Goal: Transaction & Acquisition: Download file/media

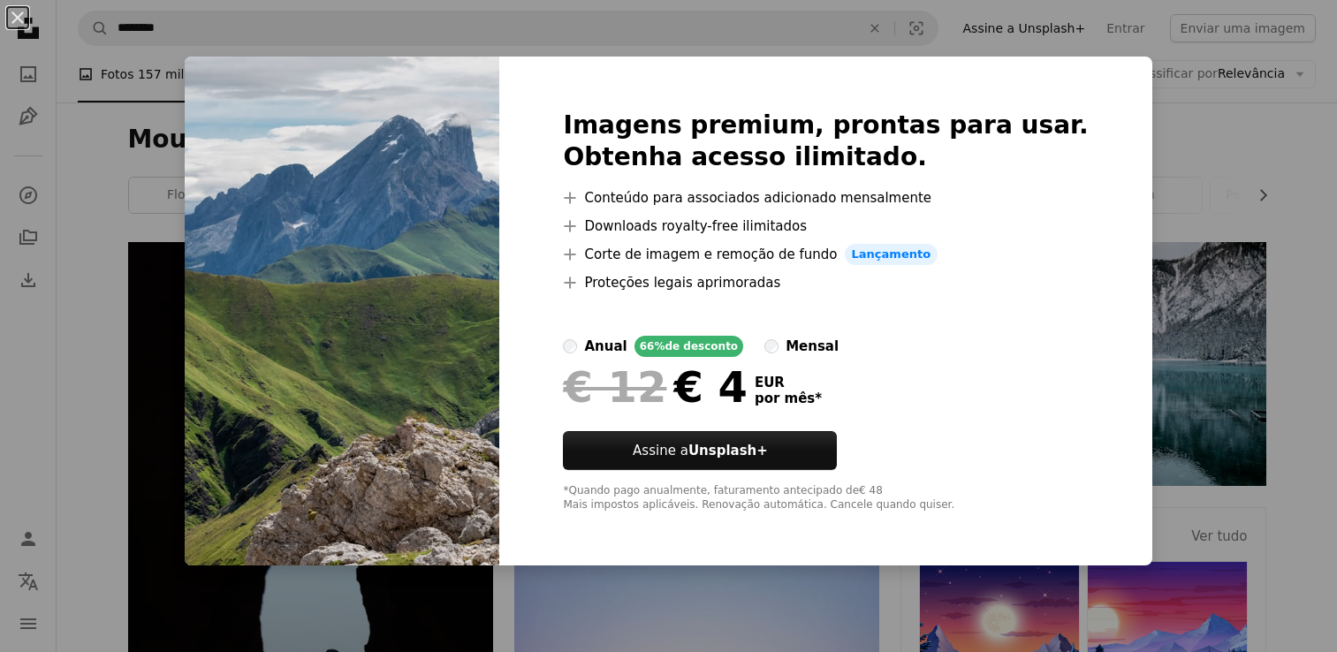
scroll to position [5303, 0]
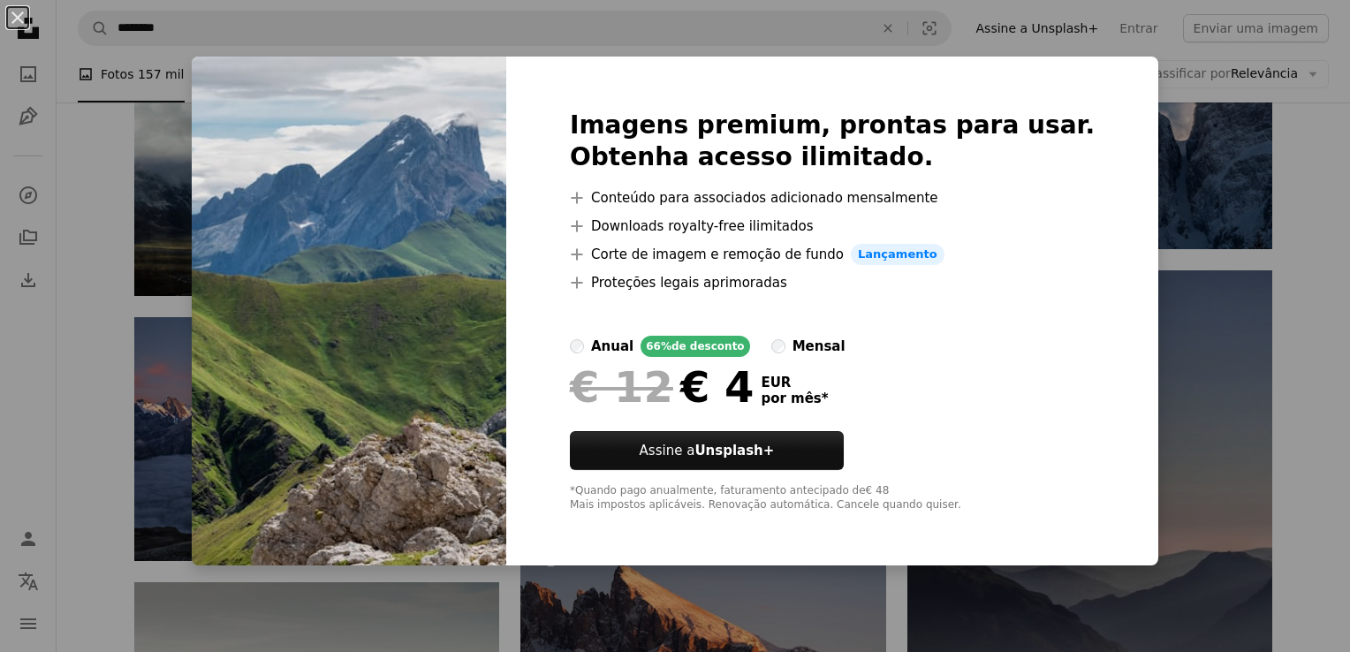
click at [1275, 190] on div "An X shape Imagens premium, prontas para usar. Obtenha acesso ilimitado. A plus…" at bounding box center [675, 326] width 1350 height 652
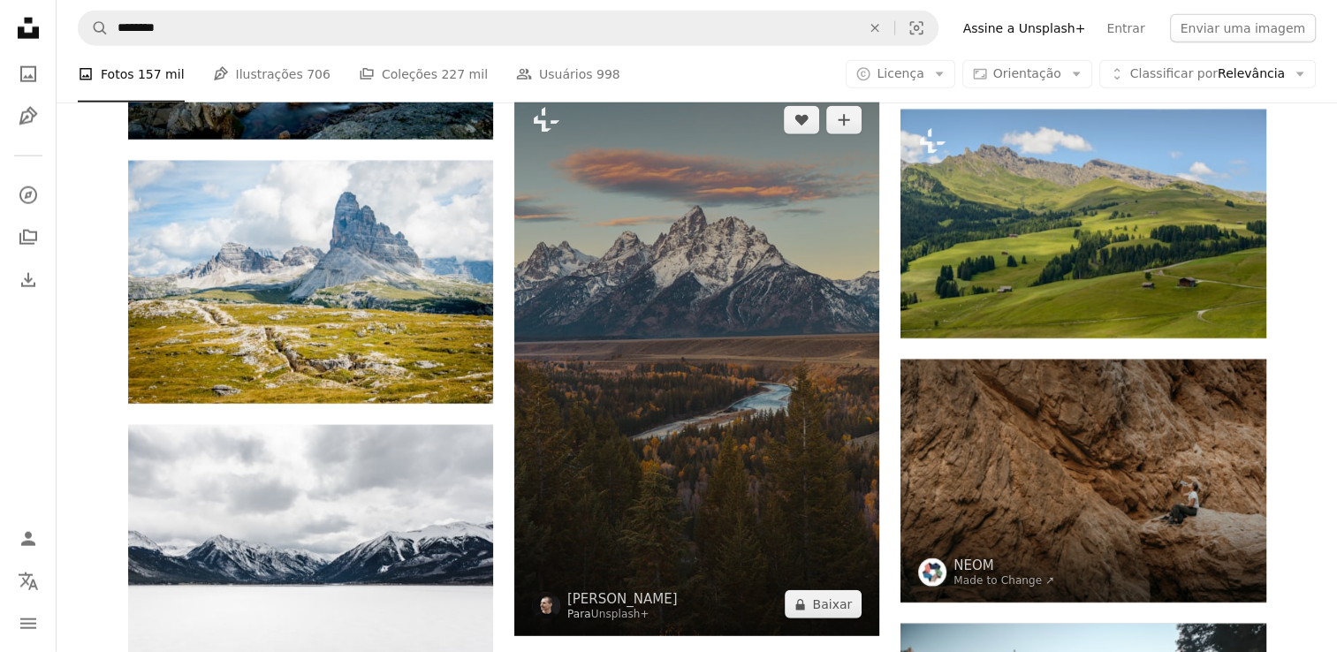
scroll to position [4331, 0]
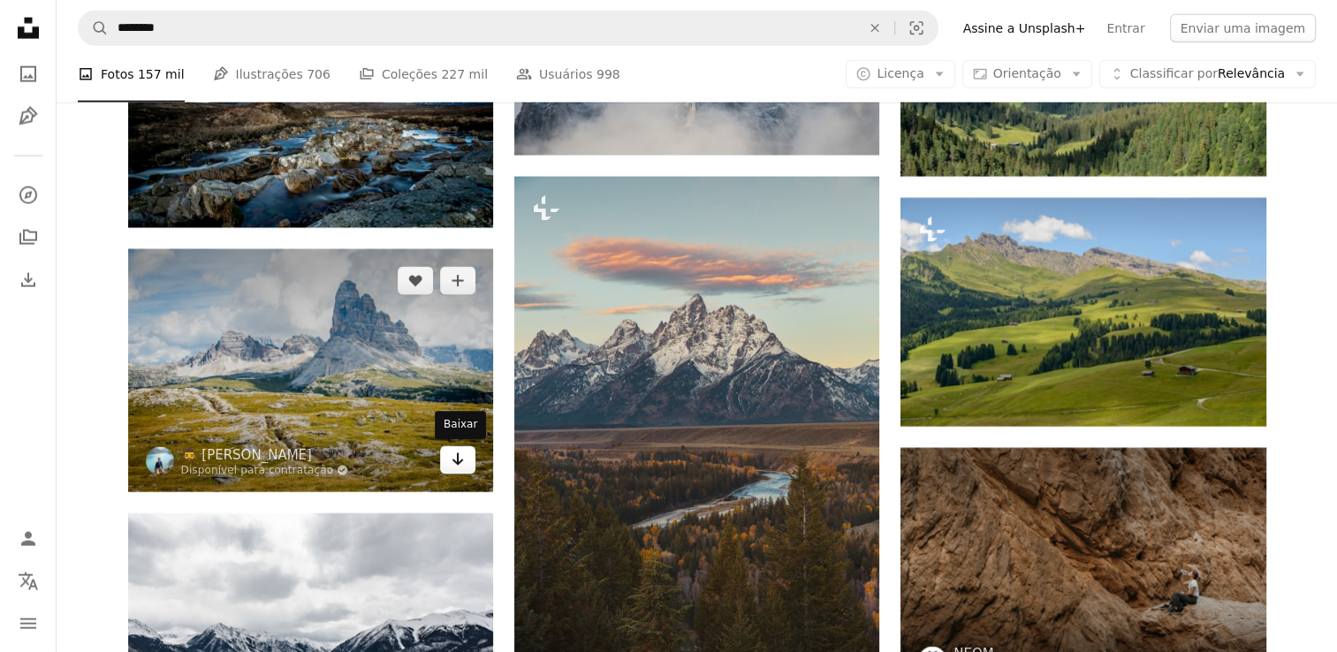
click at [453, 466] on icon "Arrow pointing down" at bounding box center [458, 459] width 14 height 21
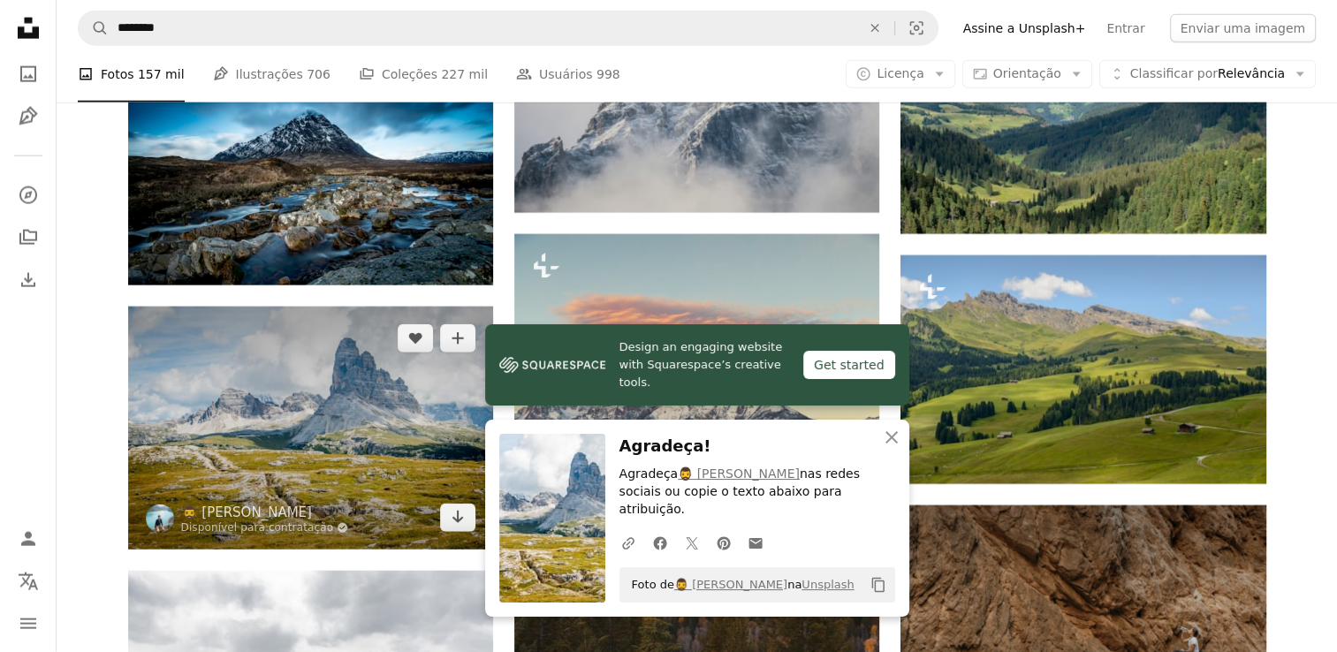
scroll to position [4242, 0]
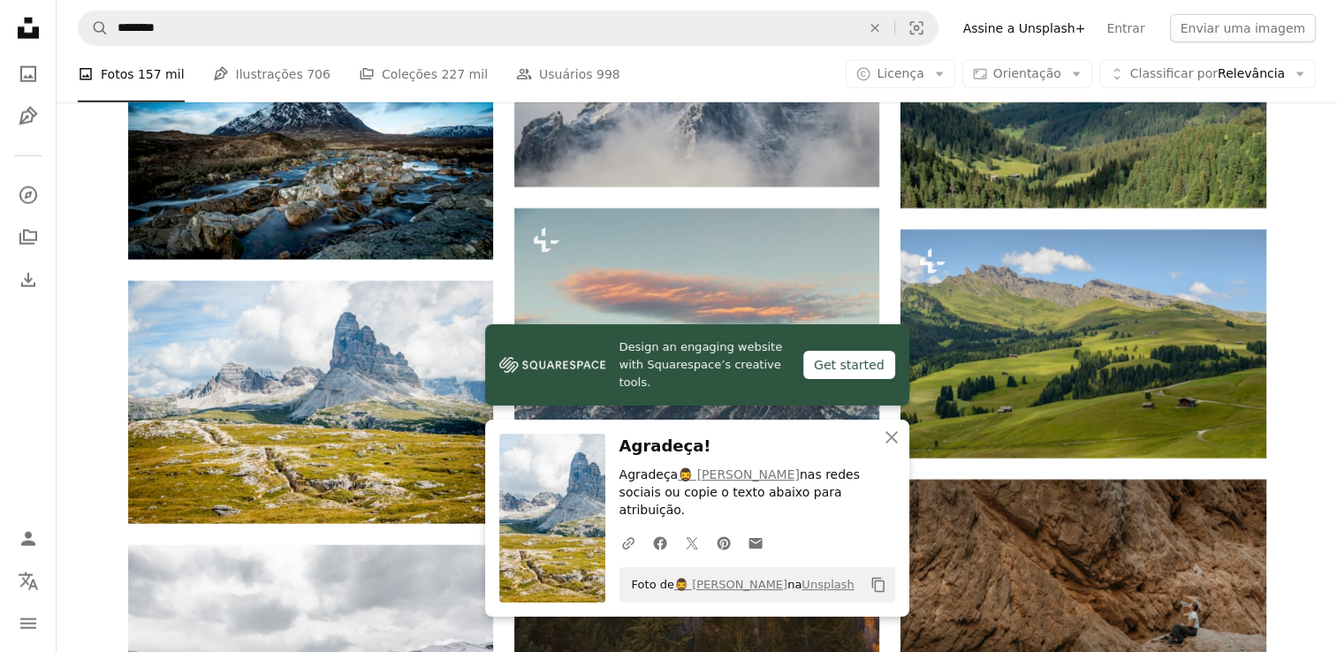
scroll to position [4331, 0]
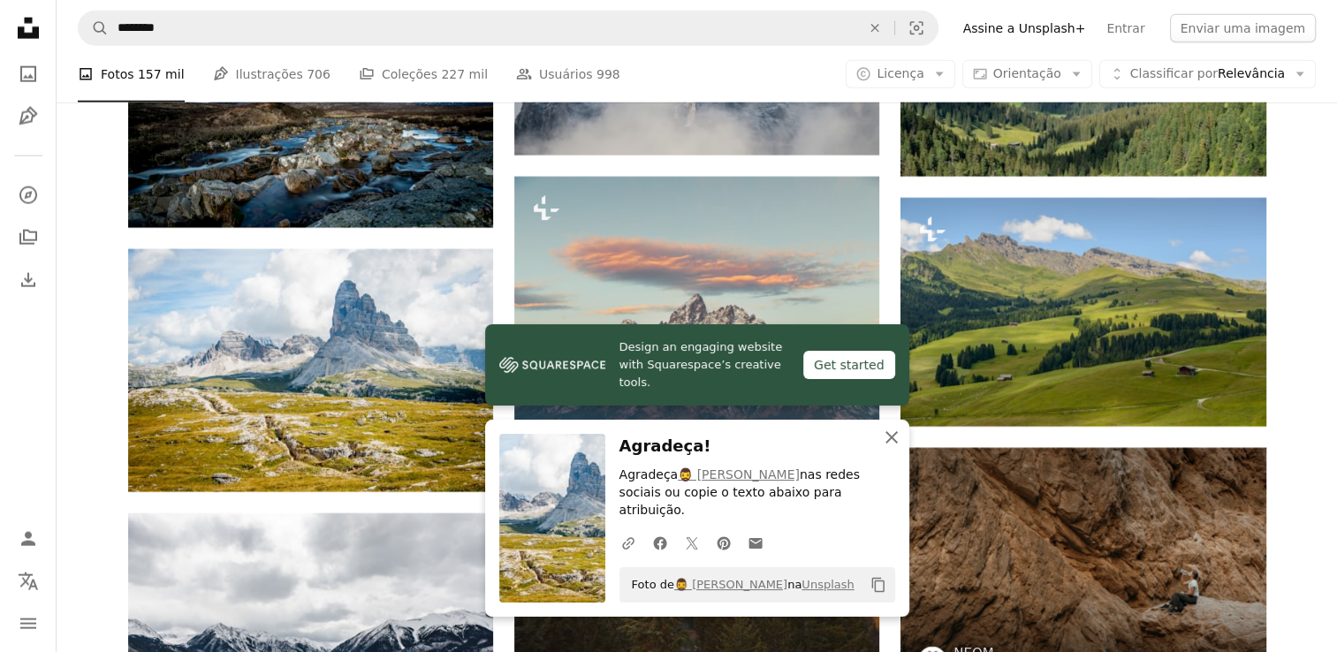
click at [887, 444] on icon "button" at bounding box center [892, 437] width 12 height 12
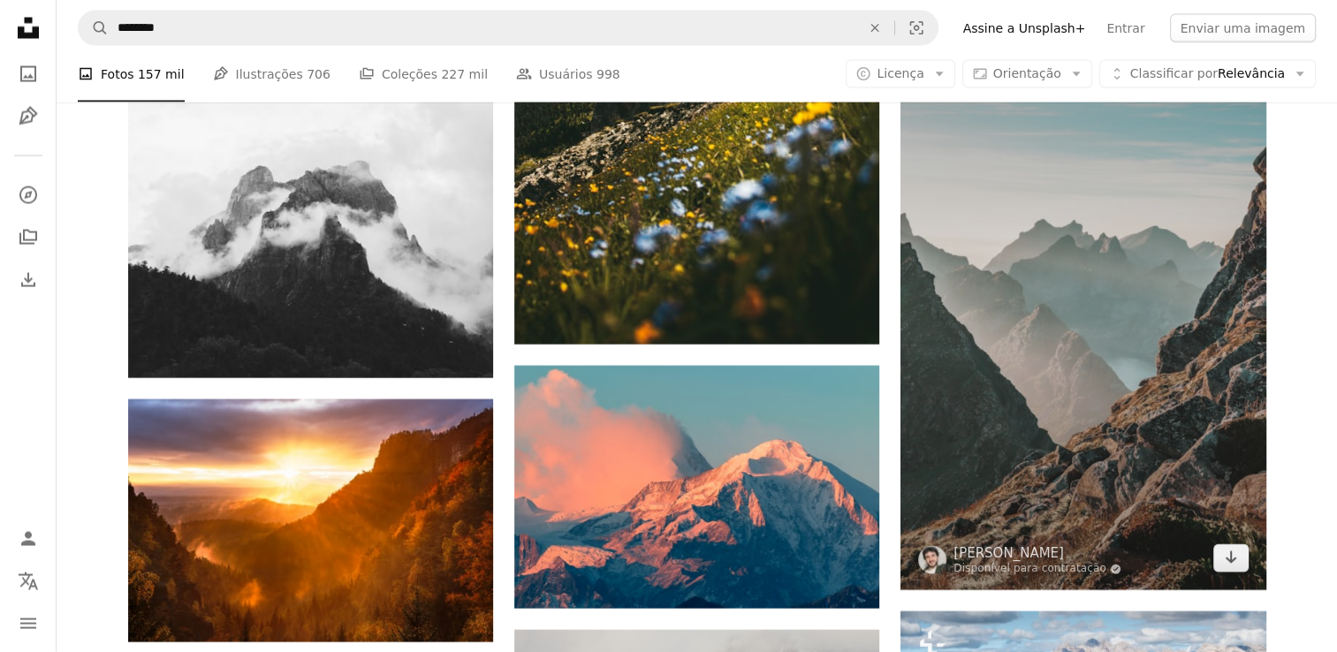
scroll to position [3624, 0]
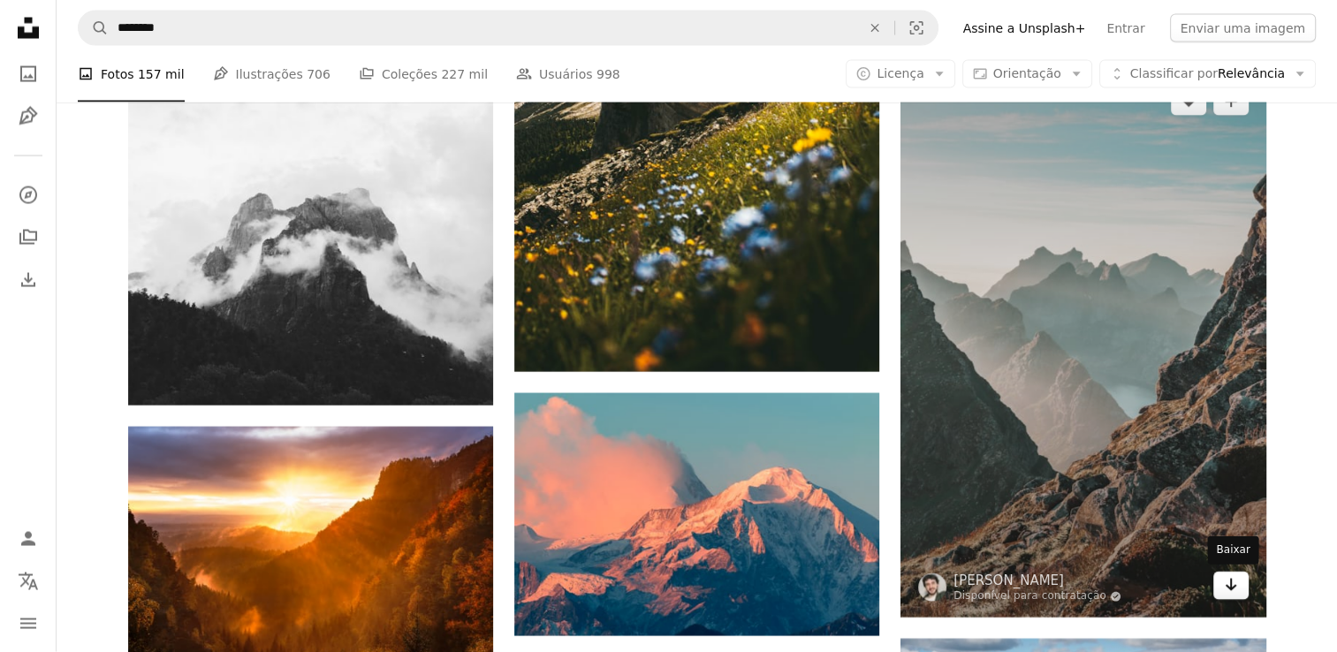
click at [1224, 590] on icon "Arrow pointing down" at bounding box center [1231, 584] width 14 height 21
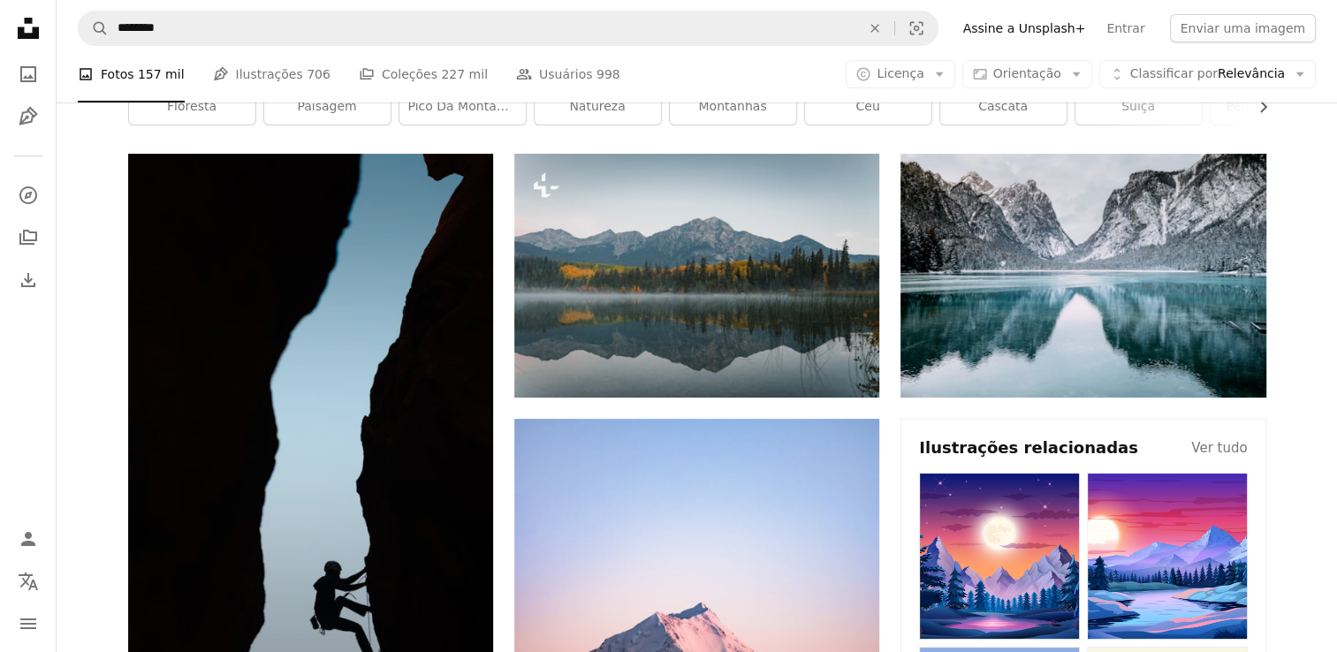
scroll to position [0, 0]
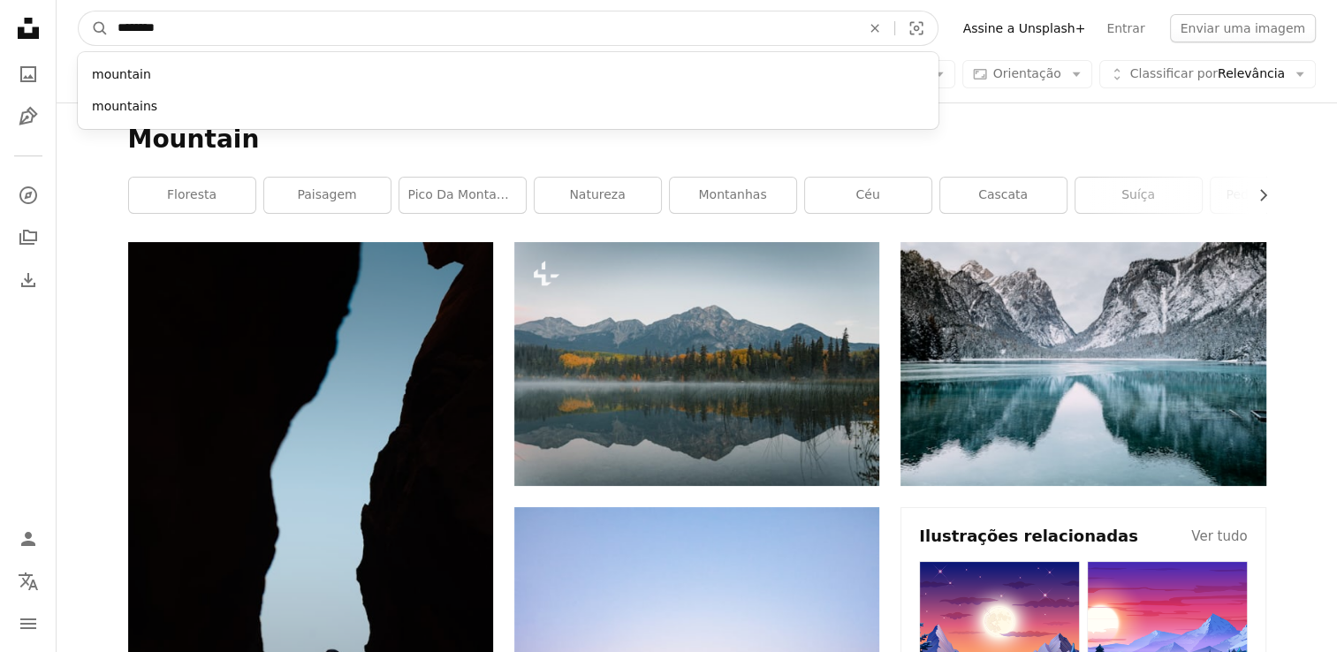
drag, startPoint x: 233, startPoint y: 12, endPoint x: 35, endPoint y: 27, distance: 198.5
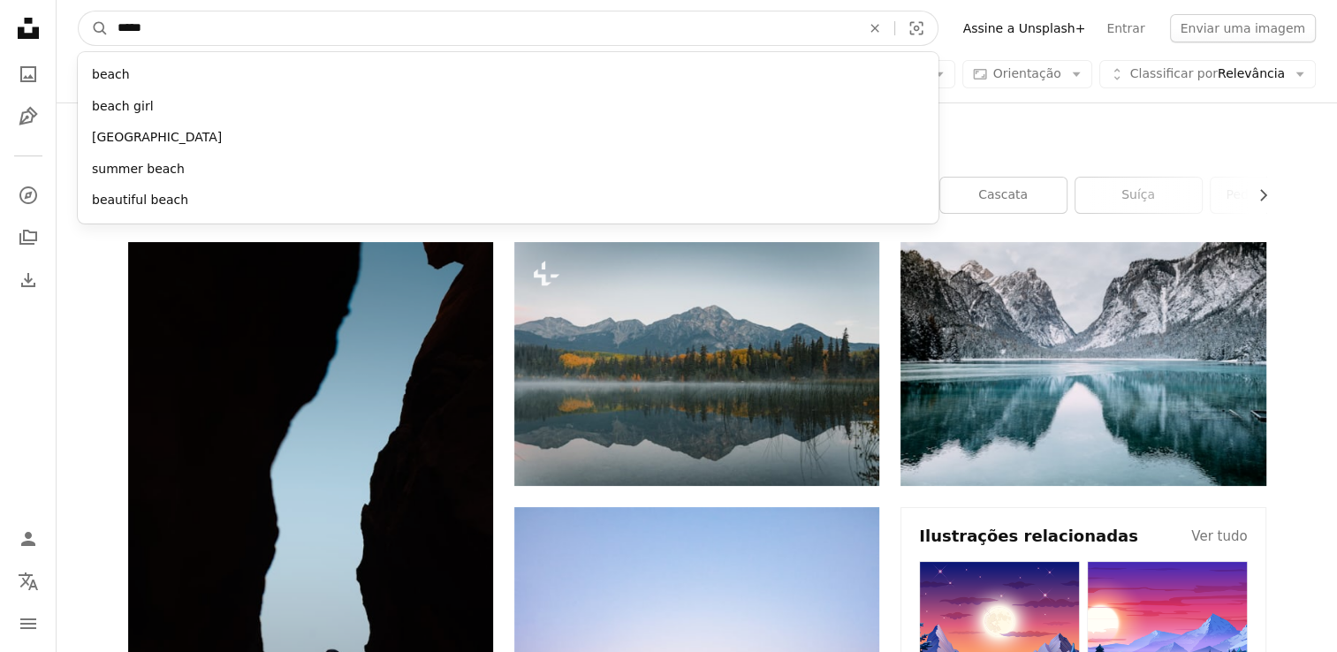
type input "*****"
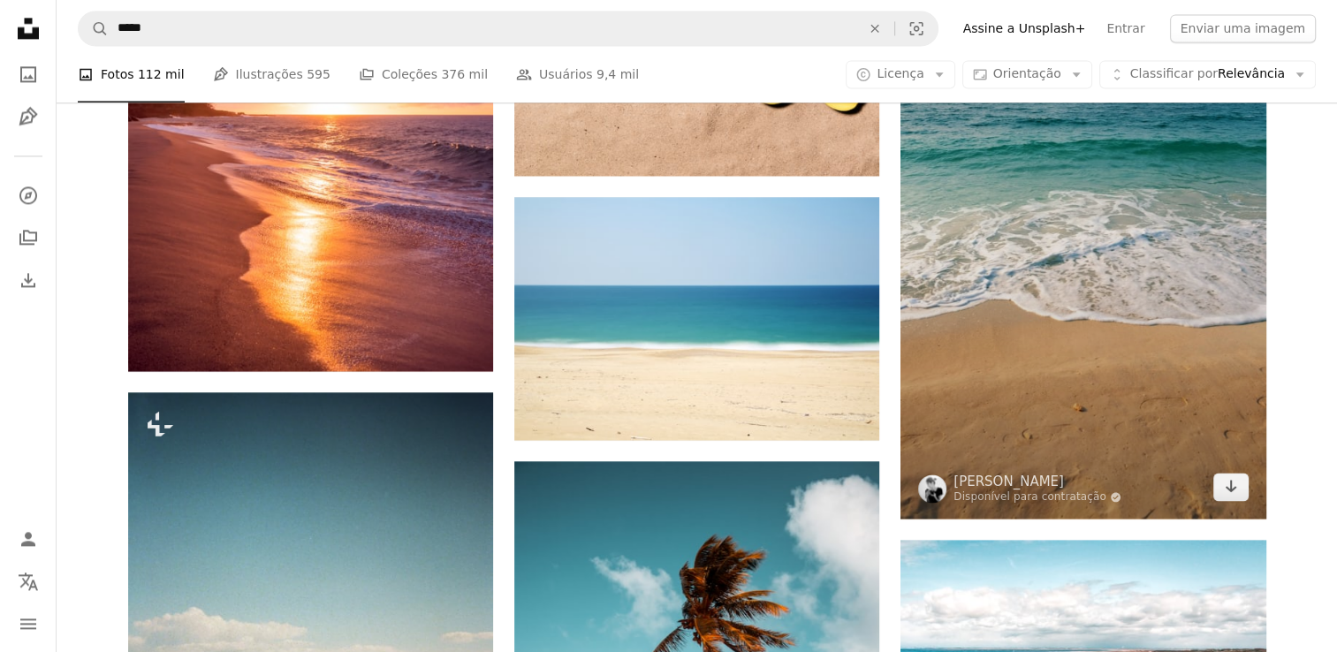
scroll to position [2563, 0]
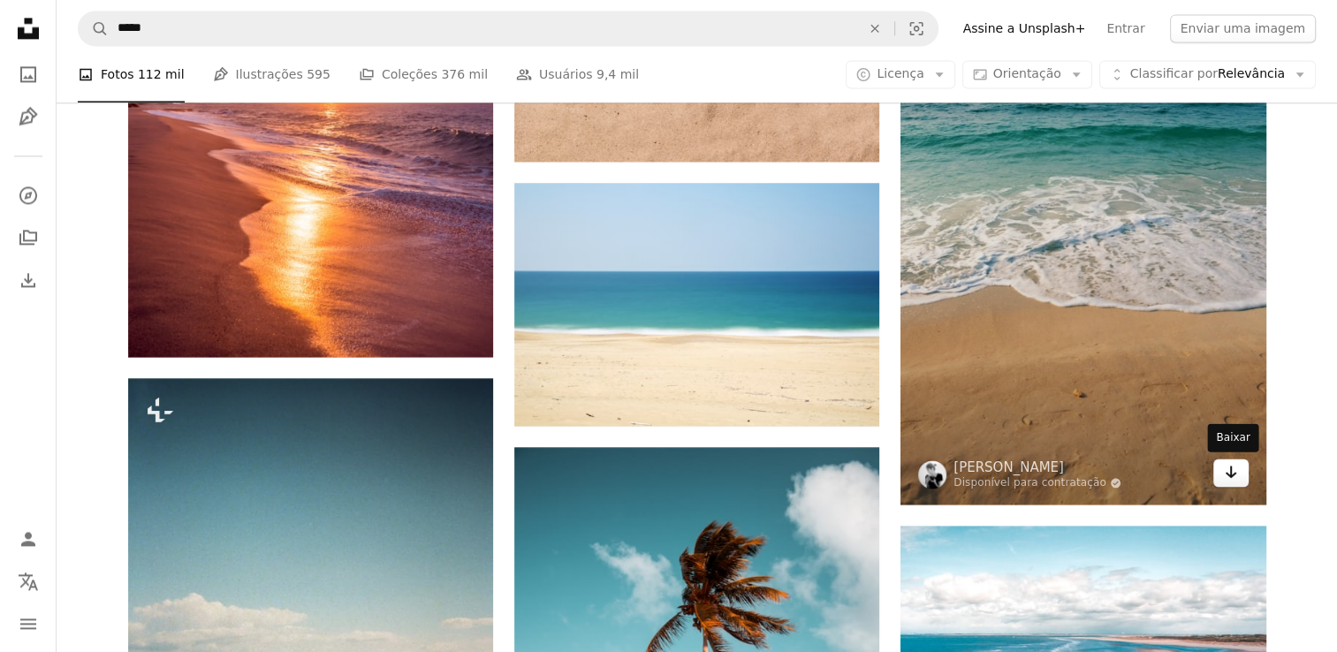
click at [1241, 469] on link "Arrow pointing down" at bounding box center [1230, 473] width 35 height 28
